Goal: Check status

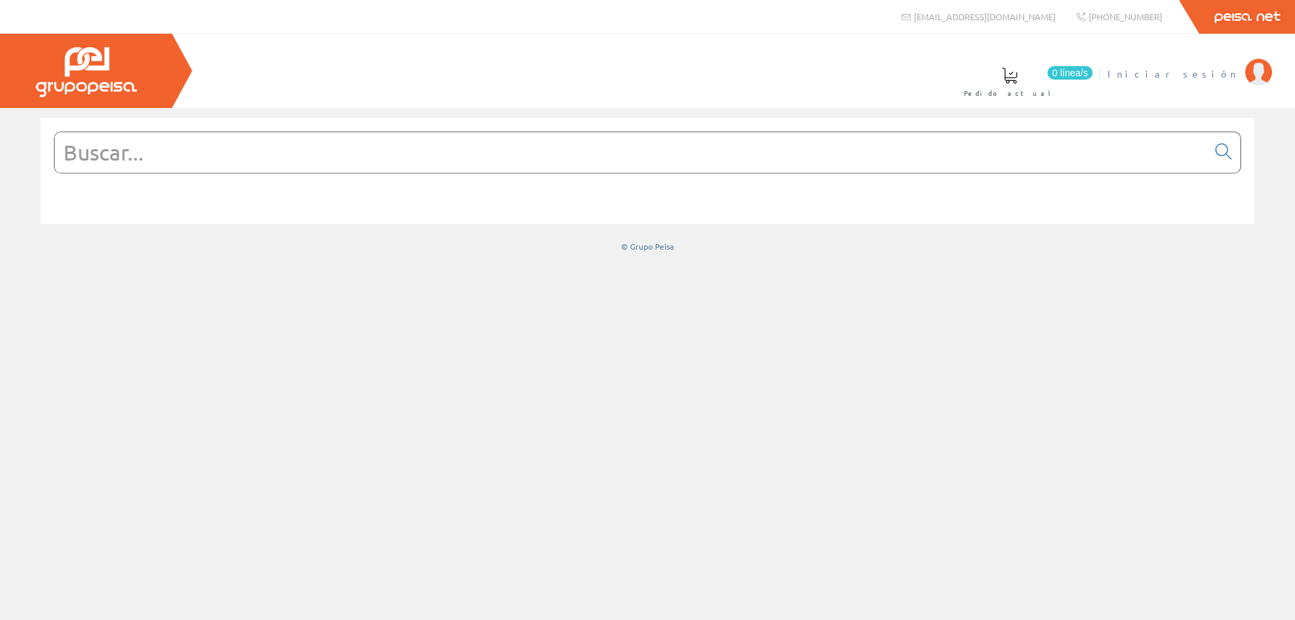
click at [970, 75] on span "Iniciar sesión" at bounding box center [1172, 73] width 131 height 13
click at [1136, 79] on span "ELECTRICIDAD NOVO S.L." at bounding box center [1133, 73] width 210 height 13
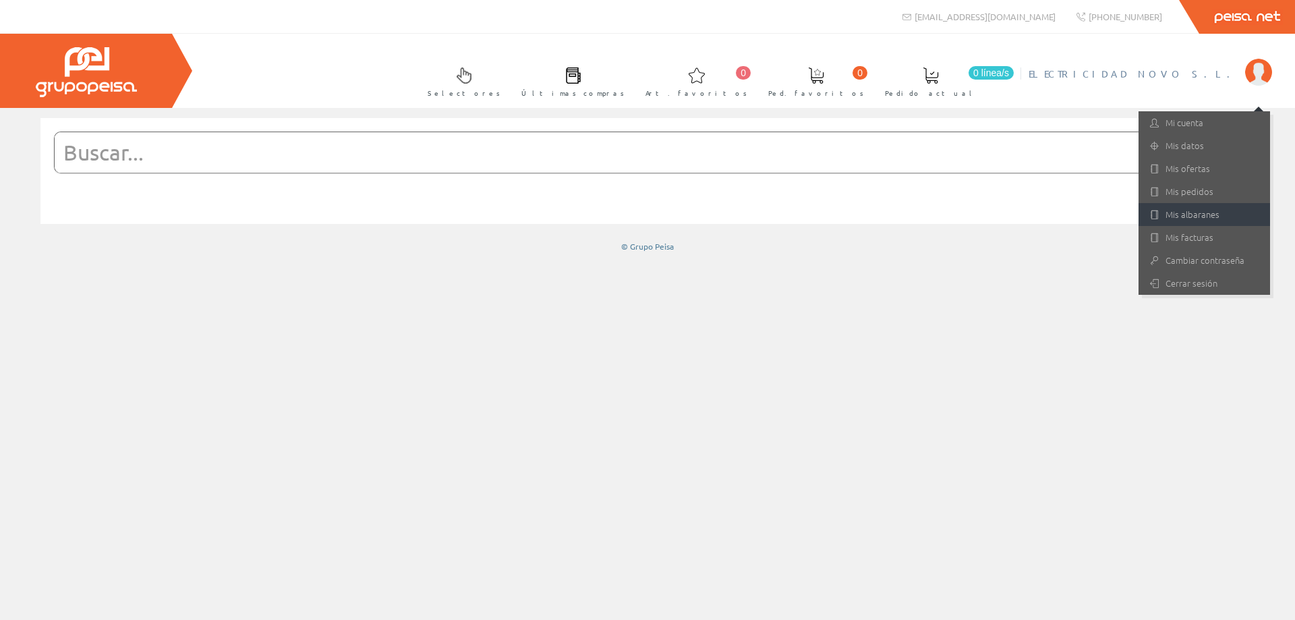
click at [1198, 215] on link "Mis albaranes" at bounding box center [1204, 214] width 132 height 23
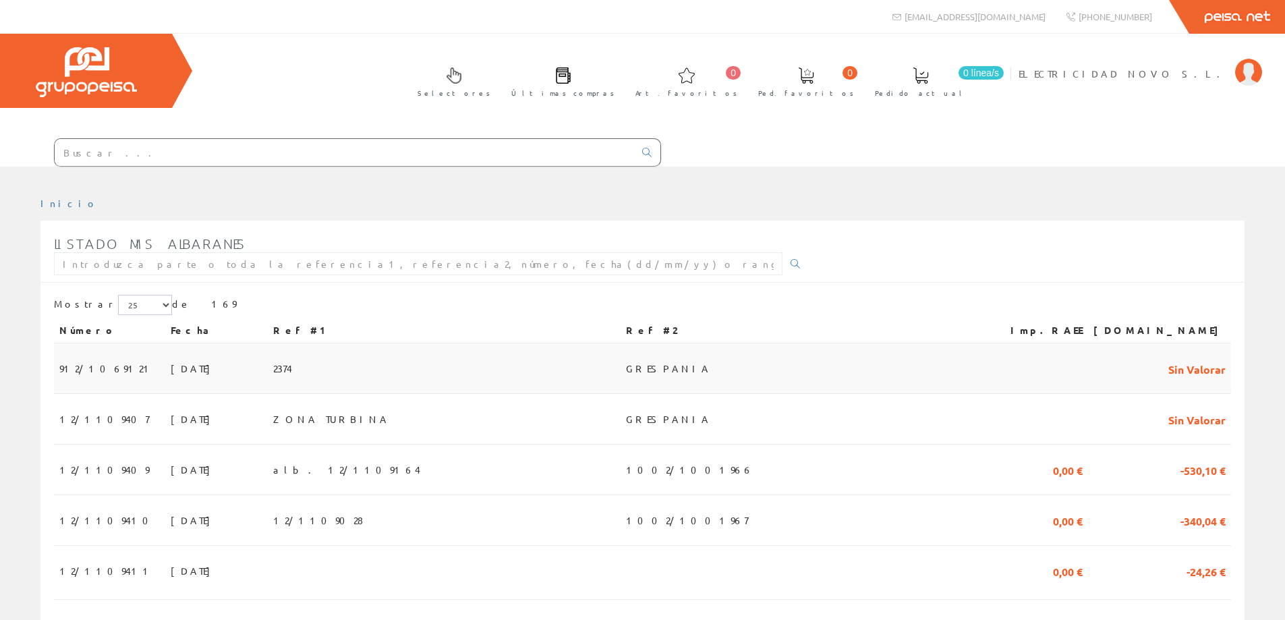
click at [88, 364] on span "912/1069121" at bounding box center [106, 368] width 95 height 23
click at [85, 427] on span "12/1109407" at bounding box center [104, 418] width 90 height 23
